Goal: Task Accomplishment & Management: Manage account settings

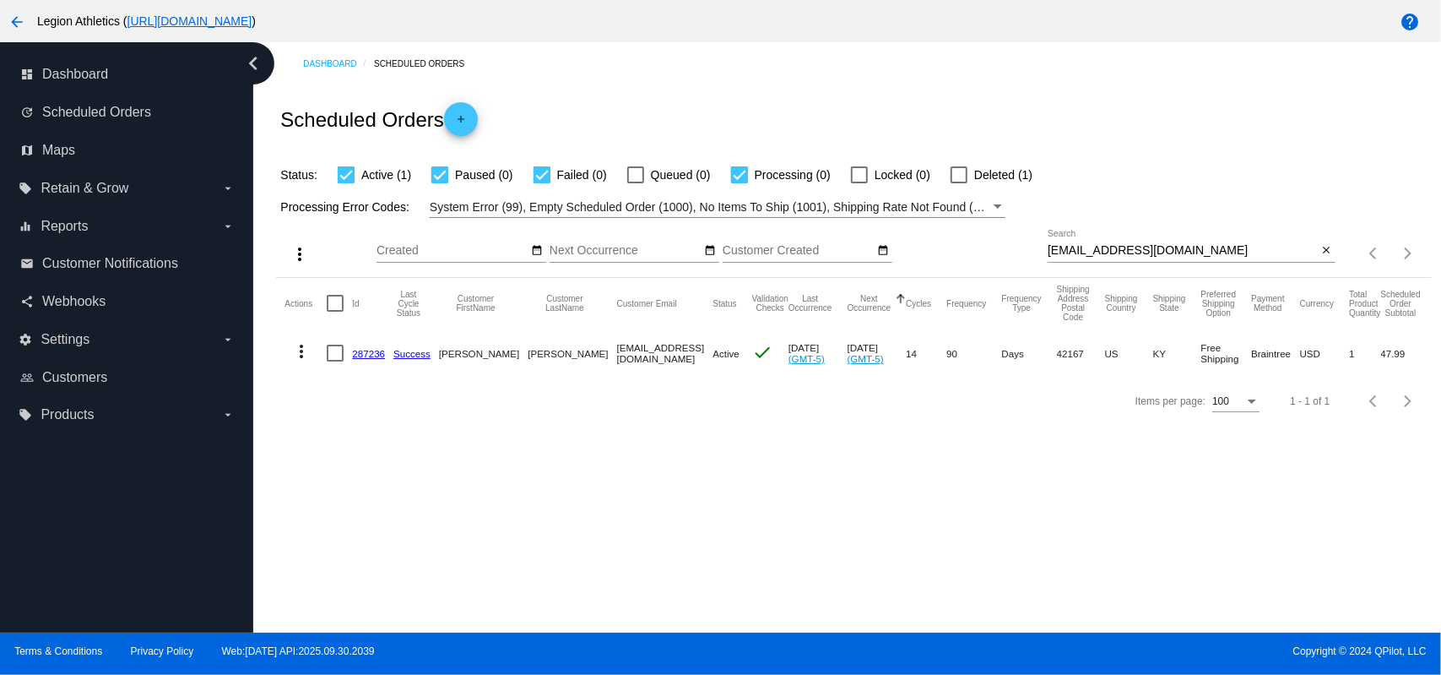
click at [1133, 256] on input "[EMAIL_ADDRESS][DOMAIN_NAME]" at bounding box center [1183, 251] width 270 height 14
click at [1133, 256] on input "sabar0198@gmail.com" at bounding box center [1183, 251] width 270 height 14
paste input "dv2697"
click at [1057, 165] on div "Status: Active (1) Paused (0) Failed (0) Queued (0) Processing (0) Locked (0) D…" at bounding box center [853, 169] width 1155 height 32
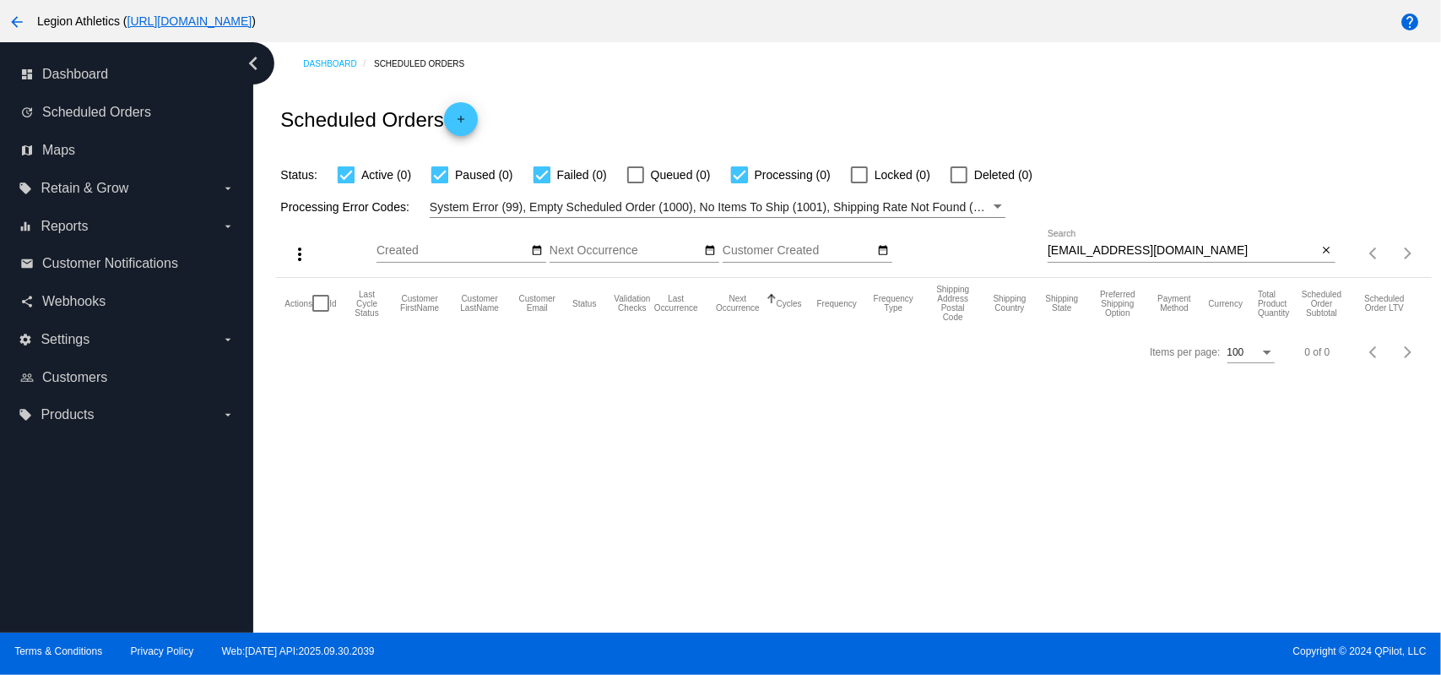
click at [1134, 251] on input "dv2697@gmail.com" at bounding box center [1183, 251] width 270 height 14
paste input "outlook"
type input "[EMAIL_ADDRESS][DOMAIN_NAME]"
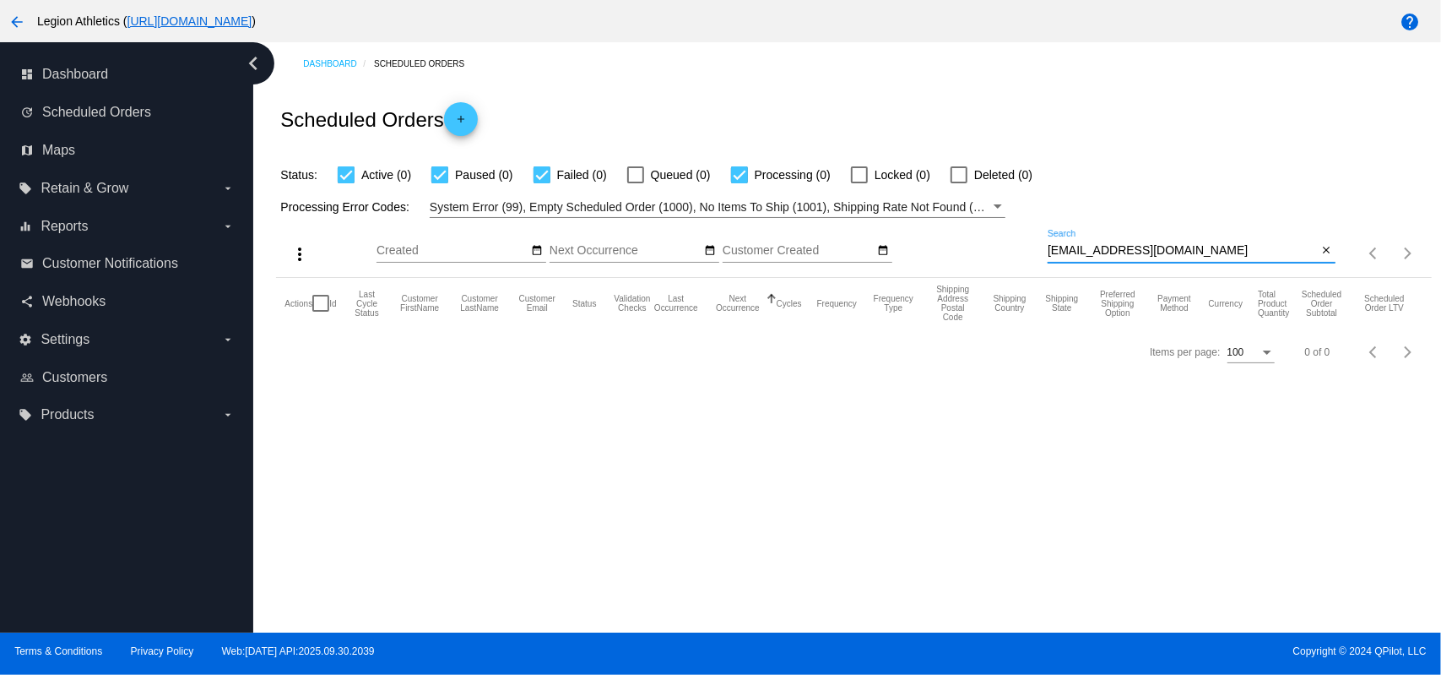
click at [1113, 203] on div "Processing Error Codes: System Error (99), Empty Scheduled Order (1000), No Ite…" at bounding box center [853, 201] width 1155 height 33
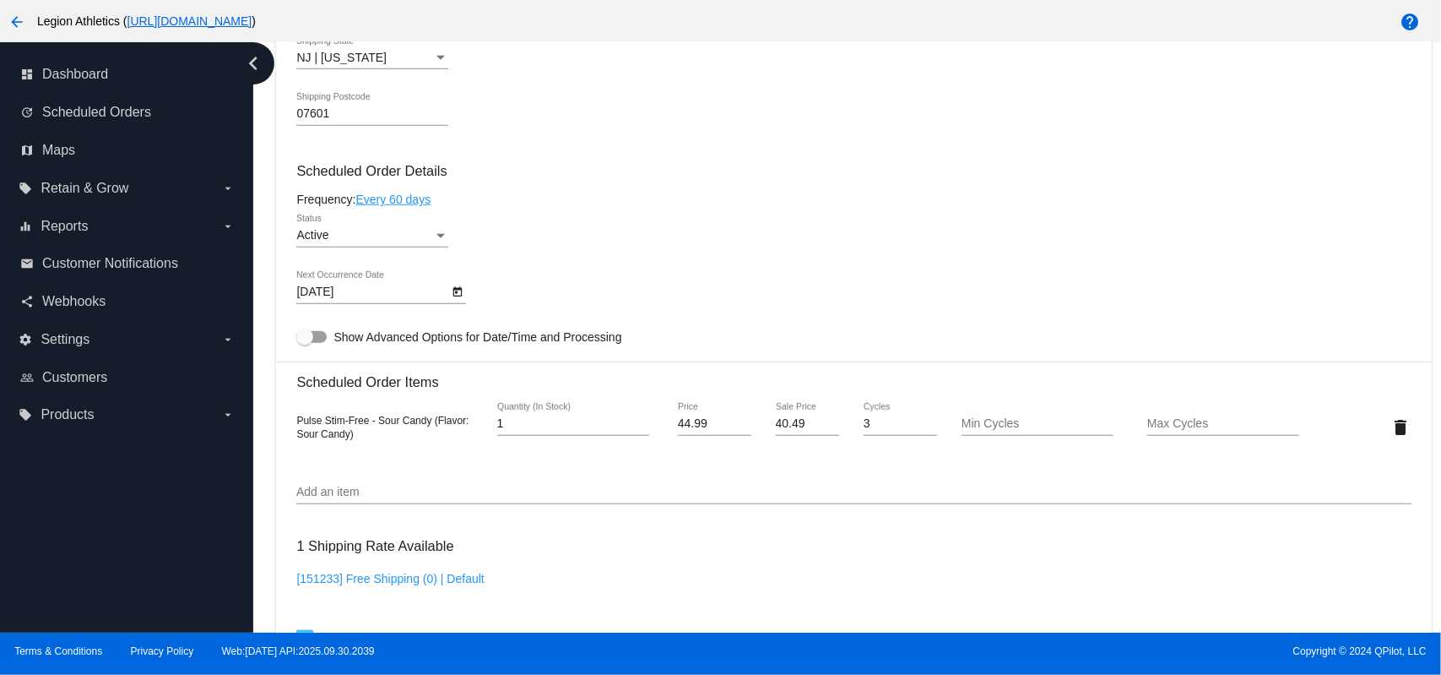
scroll to position [900, 0]
click at [368, 235] on div "Active" at bounding box center [364, 237] width 137 height 14
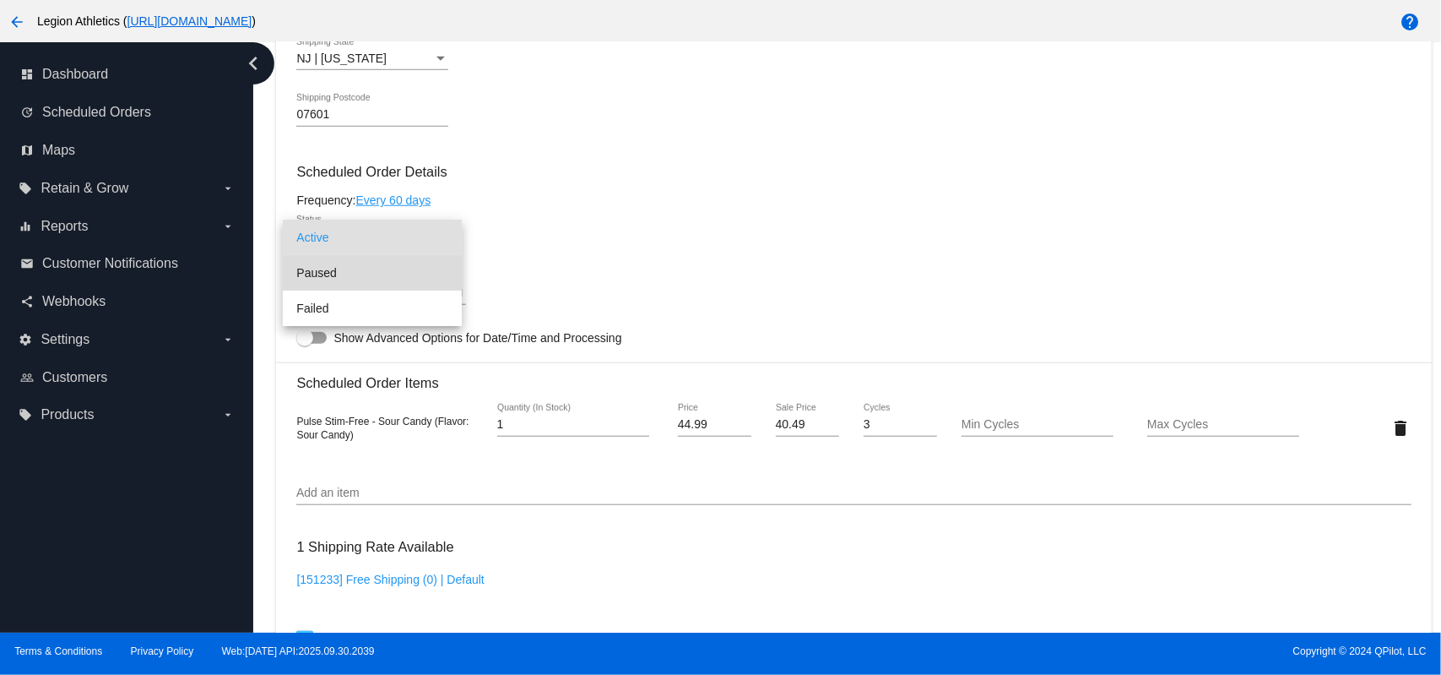
click at [364, 266] on span "Paused" at bounding box center [372, 272] width 152 height 35
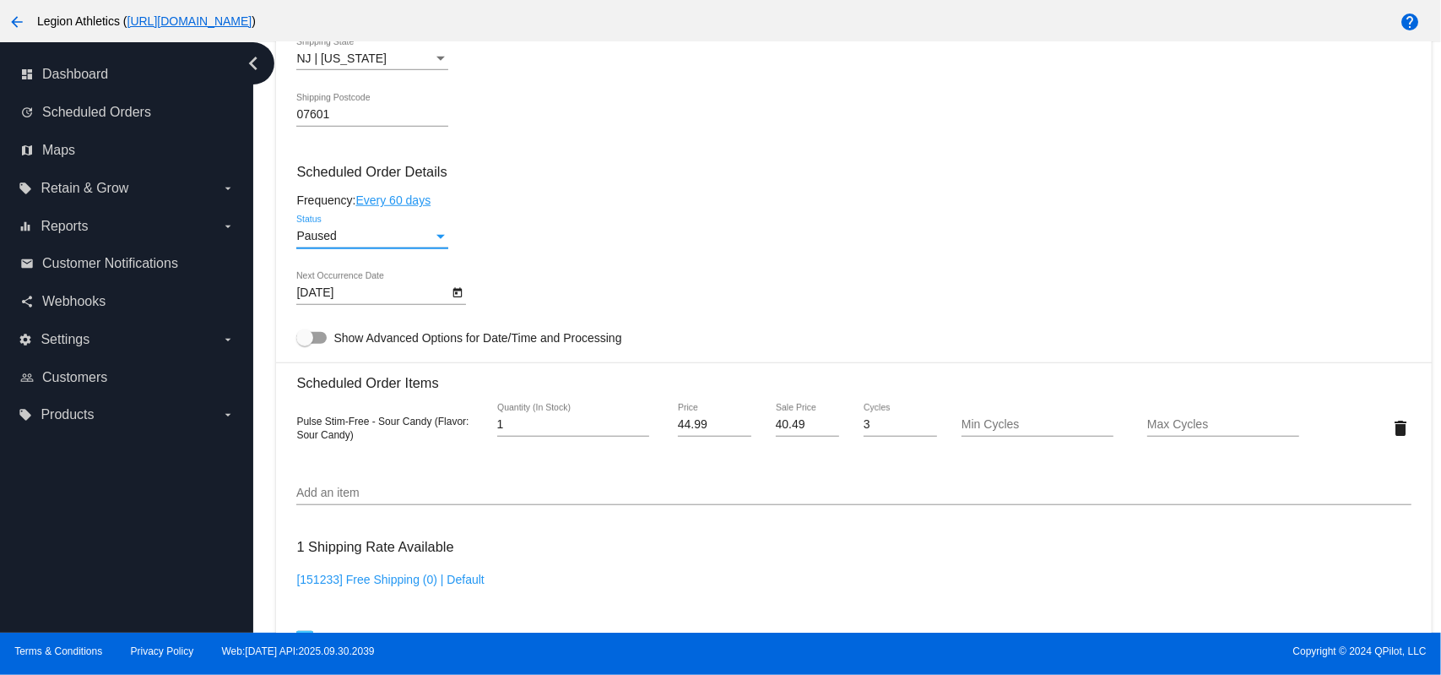
click at [661, 244] on div "Paused Status" at bounding box center [853, 239] width 1114 height 48
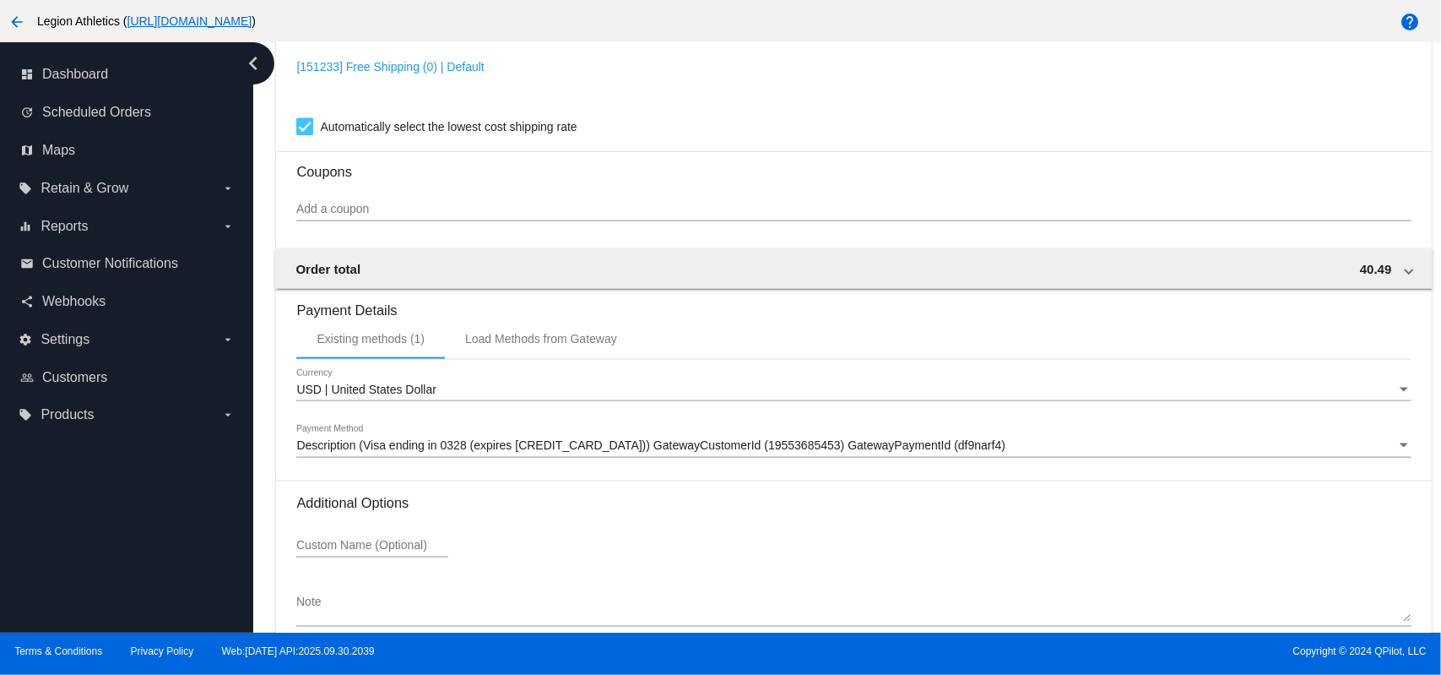
scroll to position [1500, 0]
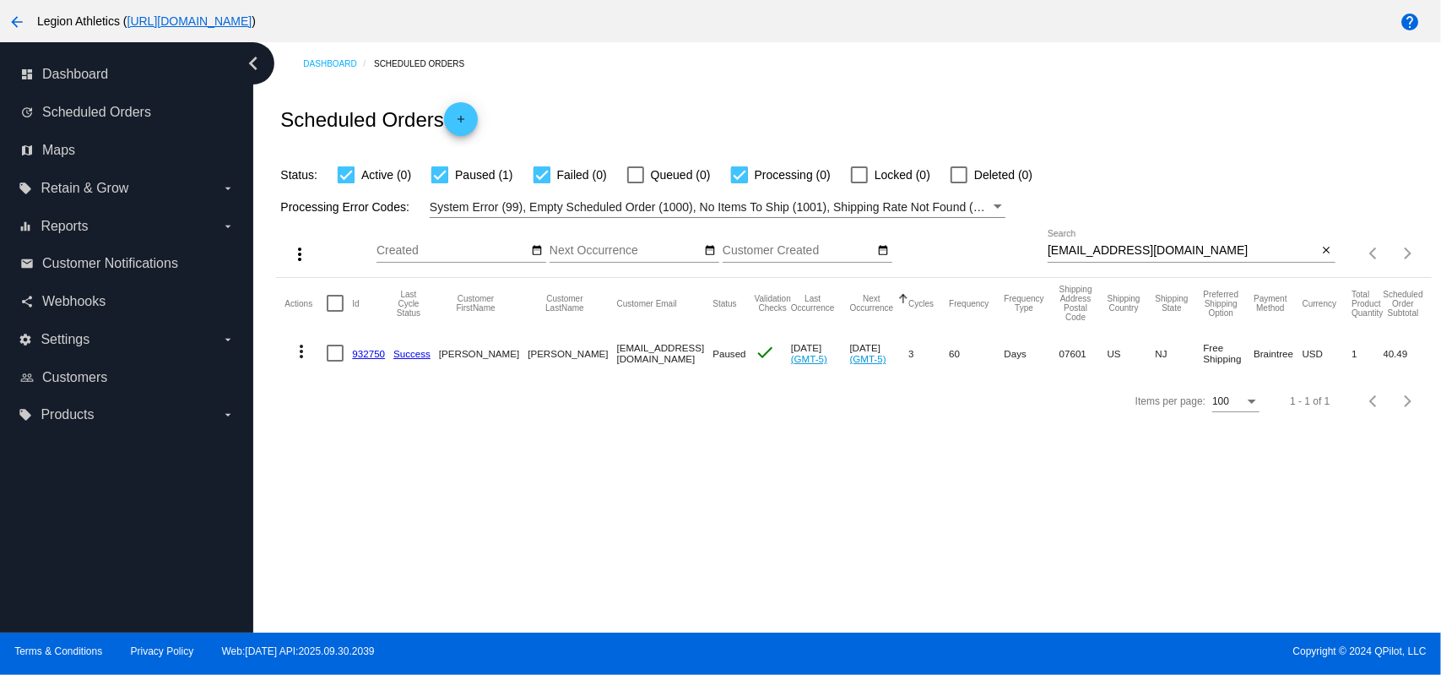
click at [1145, 259] on div "[EMAIL_ADDRESS][DOMAIN_NAME] Search" at bounding box center [1183, 246] width 270 height 33
click at [1147, 248] on input "[EMAIL_ADDRESS][DOMAIN_NAME]" at bounding box center [1183, 251] width 270 height 14
paste input "[EMAIL_ADDRESS]"
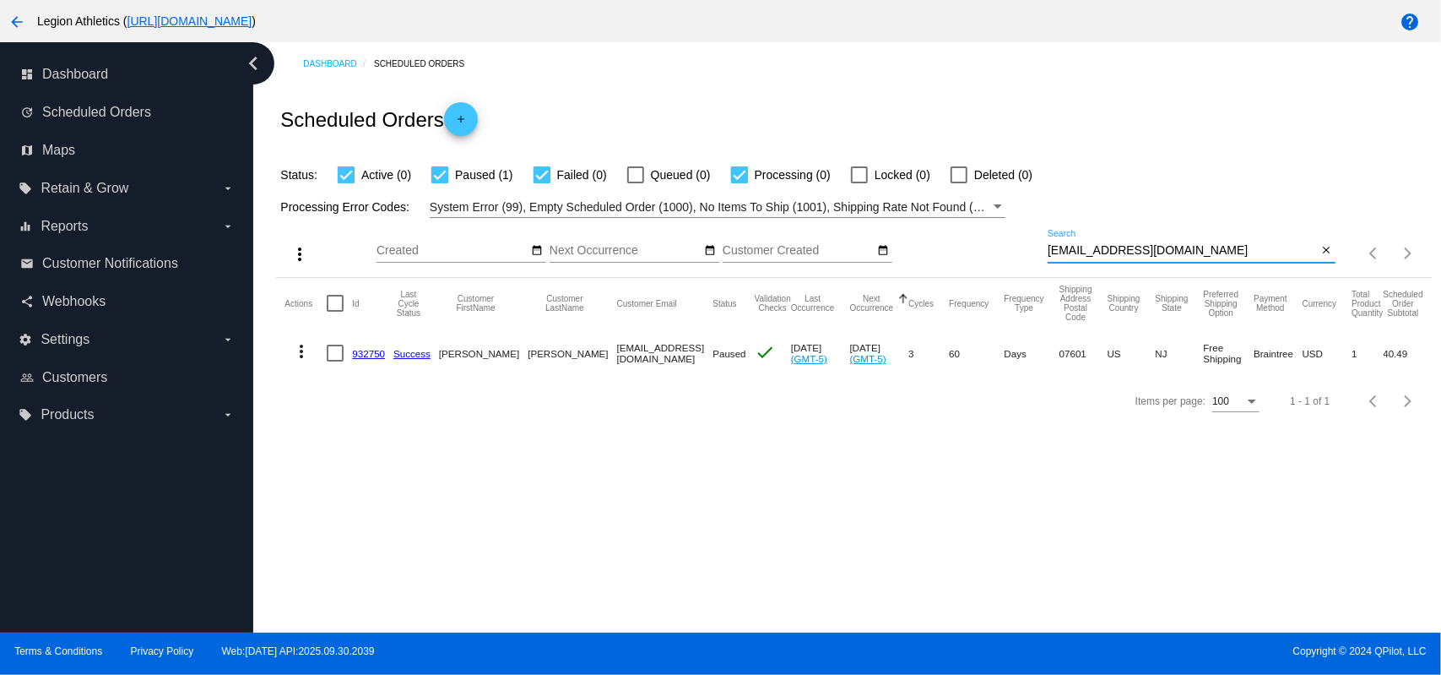
type input "[EMAIL_ADDRESS][DOMAIN_NAME]"
click at [1092, 156] on div "Status: Active (0) Paused (1) Failed (0) Queued (0) Processing (0) Locked (0) D…" at bounding box center [853, 169] width 1155 height 32
click at [368, 350] on link "648813" at bounding box center [368, 353] width 33 height 11
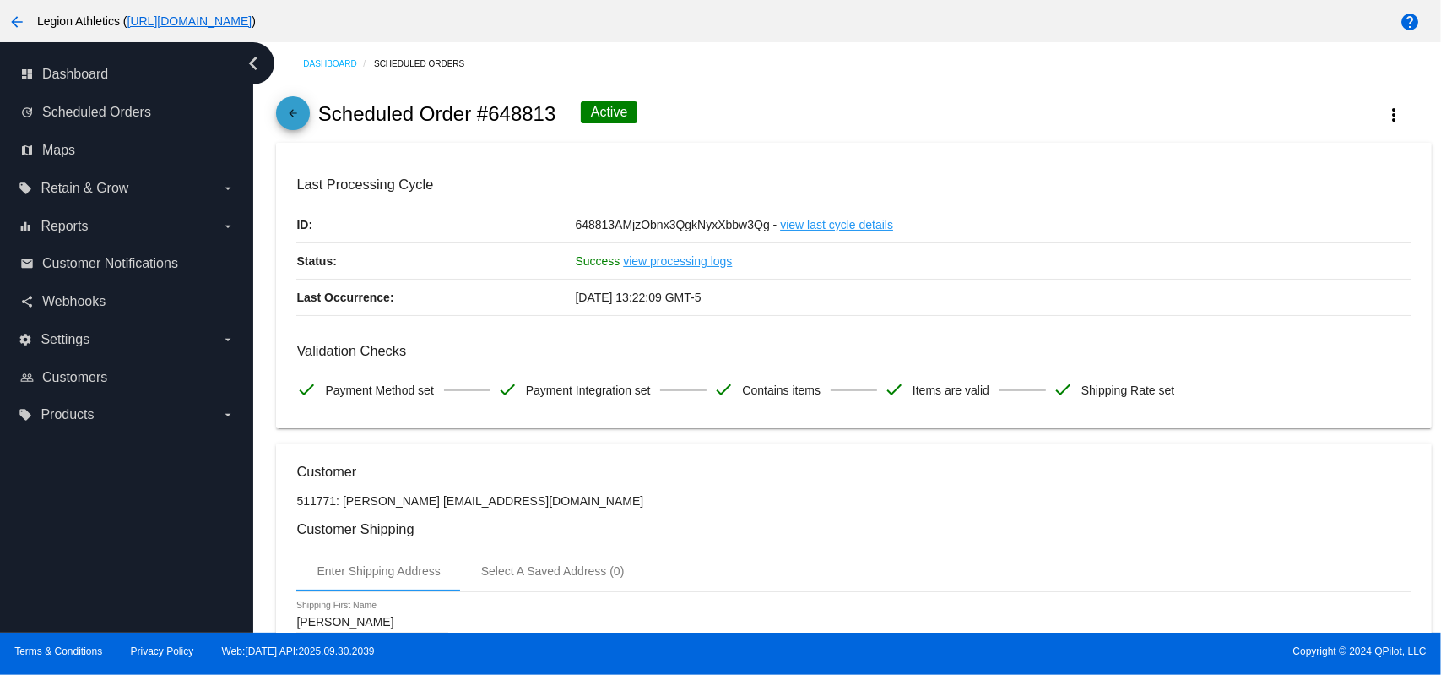
click at [301, 117] on mat-icon "arrow_back" at bounding box center [293, 117] width 20 height 20
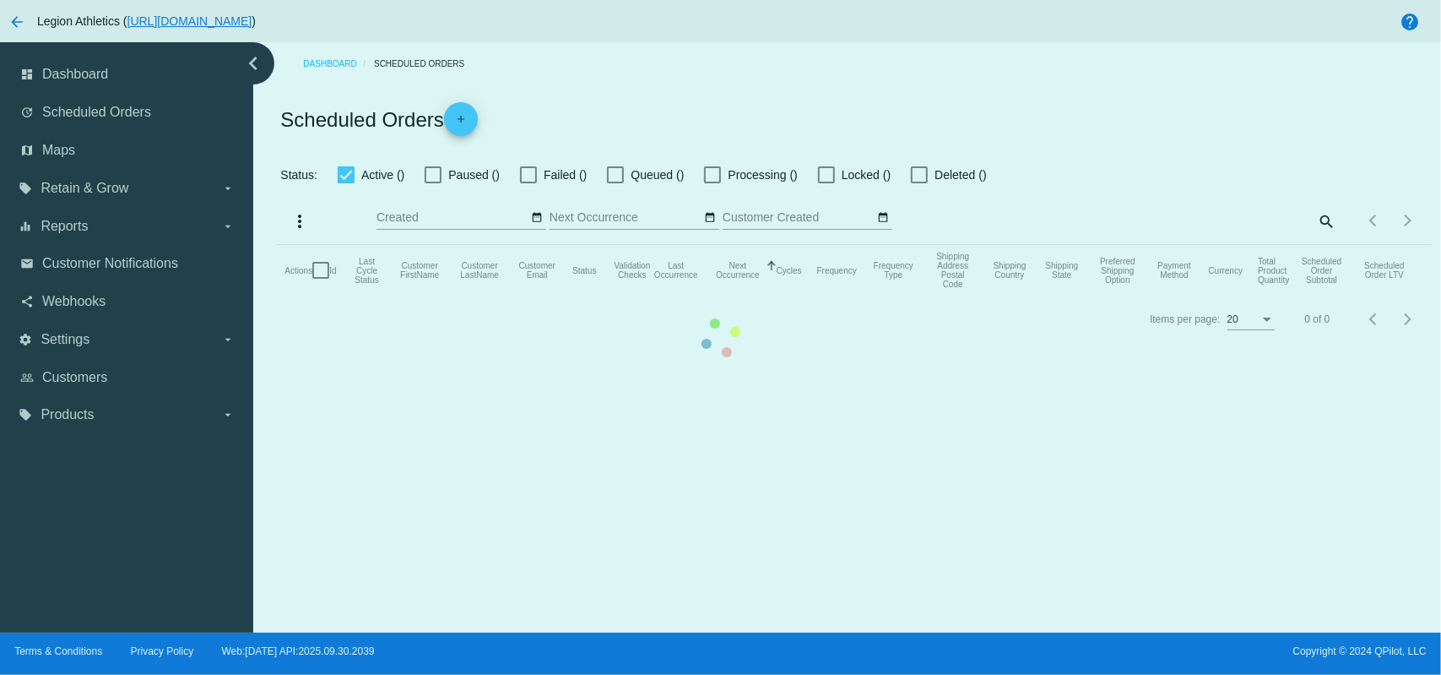
checkbox input "true"
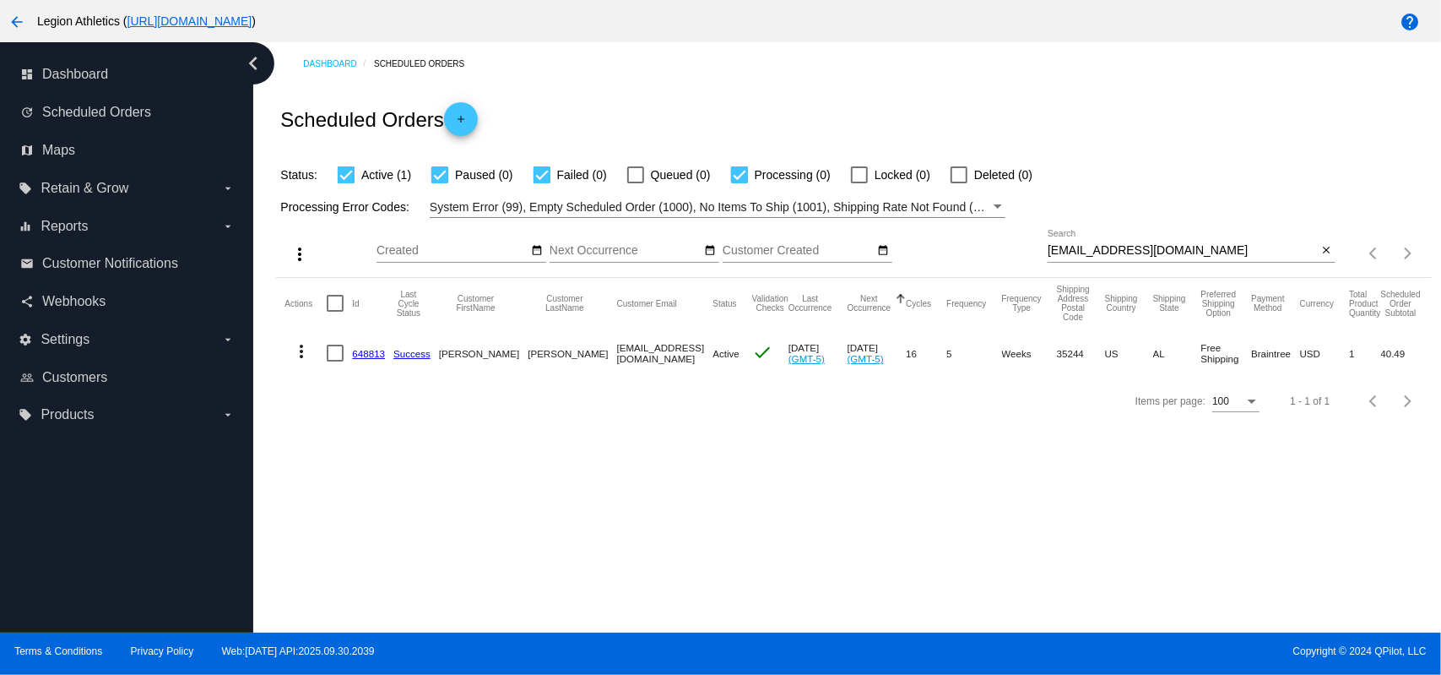
click at [291, 355] on mat-icon "more_vert" at bounding box center [301, 351] width 20 height 20
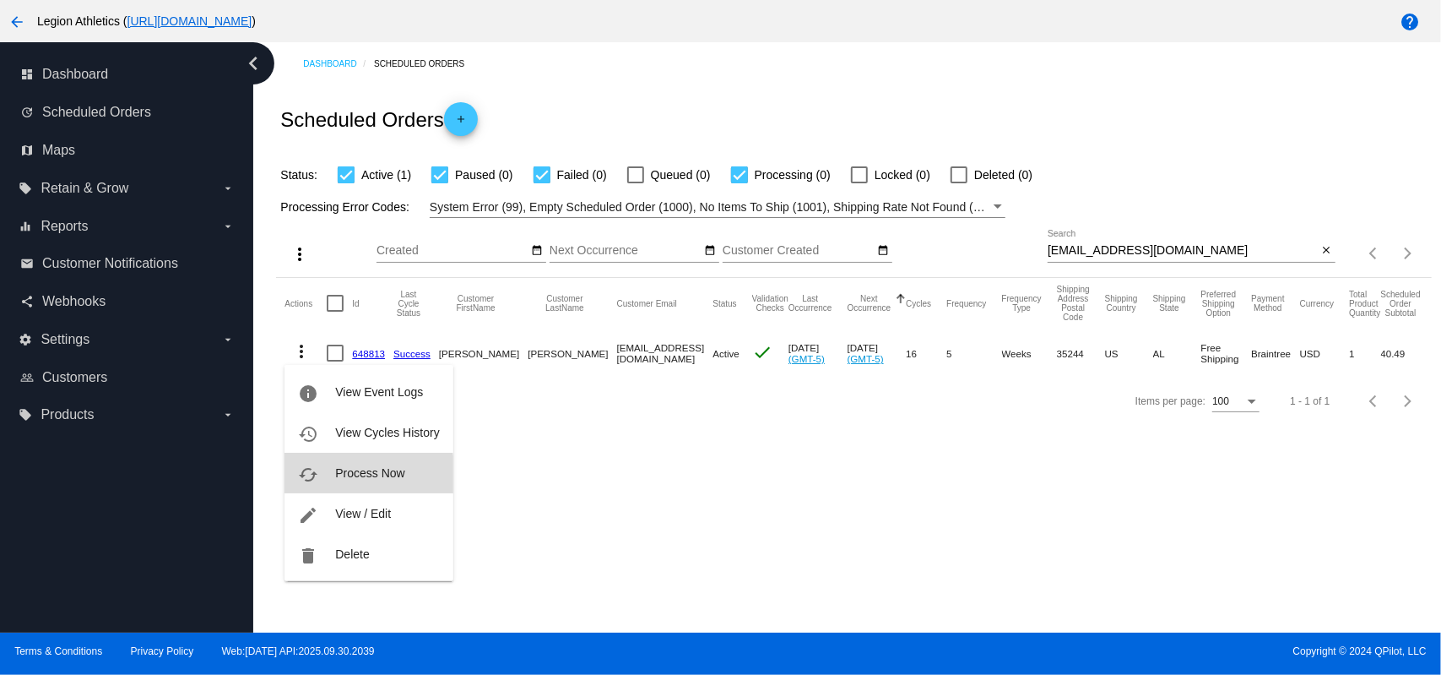
click at [338, 475] on span "Process Now" at bounding box center [369, 473] width 69 height 14
